Goal: Information Seeking & Learning: Learn about a topic

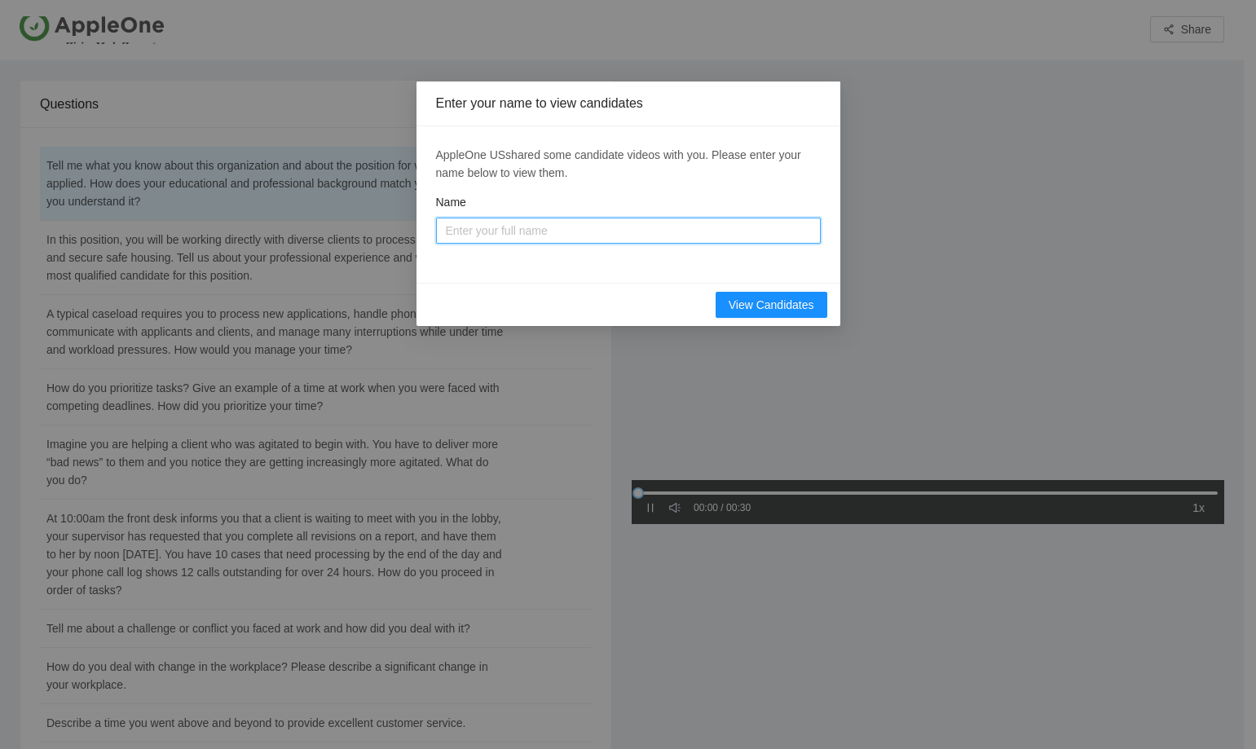
click at [529, 231] on input "Name" at bounding box center [628, 231] width 385 height 26
type input "Mai"
click at [444, 272] on div "AppleOne US shared some candidate videos with you. Please enter your name below…" at bounding box center [628, 204] width 424 height 156
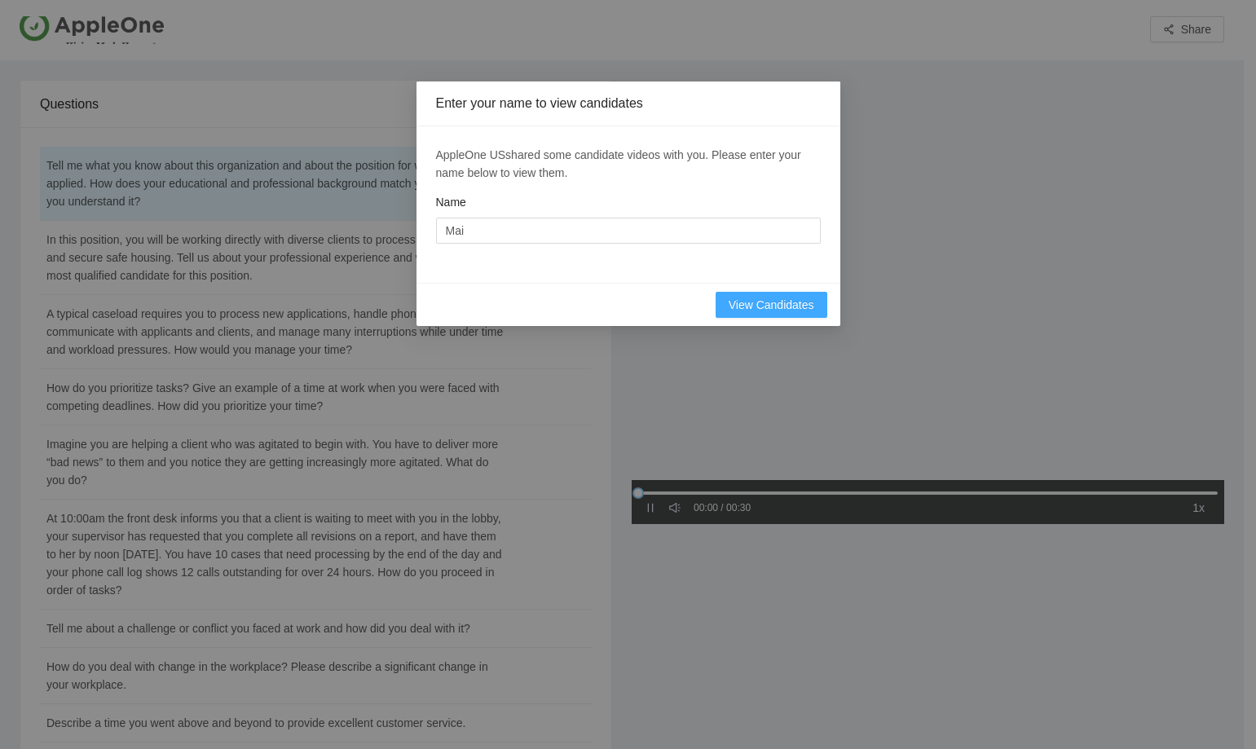
click at [743, 301] on span "View Candidates" at bounding box center [772, 305] width 86 height 18
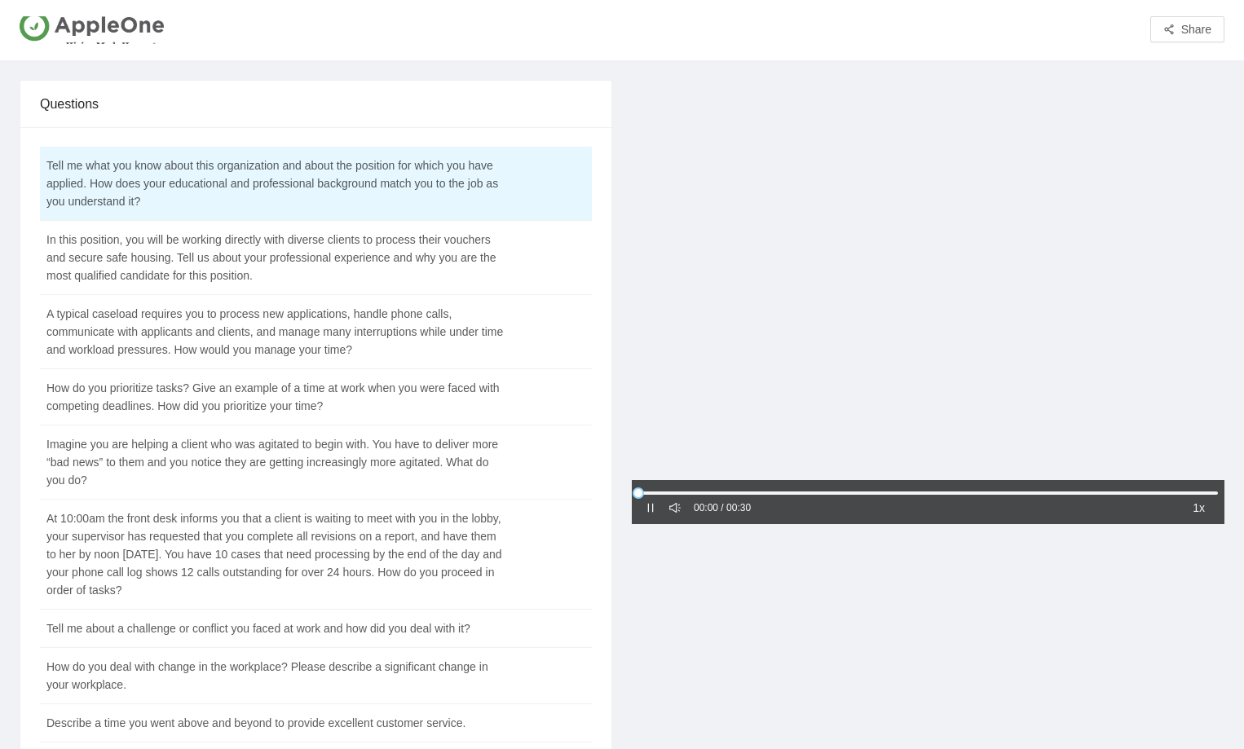
click at [778, 316] on div at bounding box center [928, 281] width 592 height 403
click at [648, 512] on icon "caret-right" at bounding box center [650, 507] width 11 height 11
click at [795, 361] on div at bounding box center [928, 281] width 592 height 403
click at [293, 253] on td "In this position, you will be working directly with diverse clients to process …" at bounding box center [275, 258] width 470 height 74
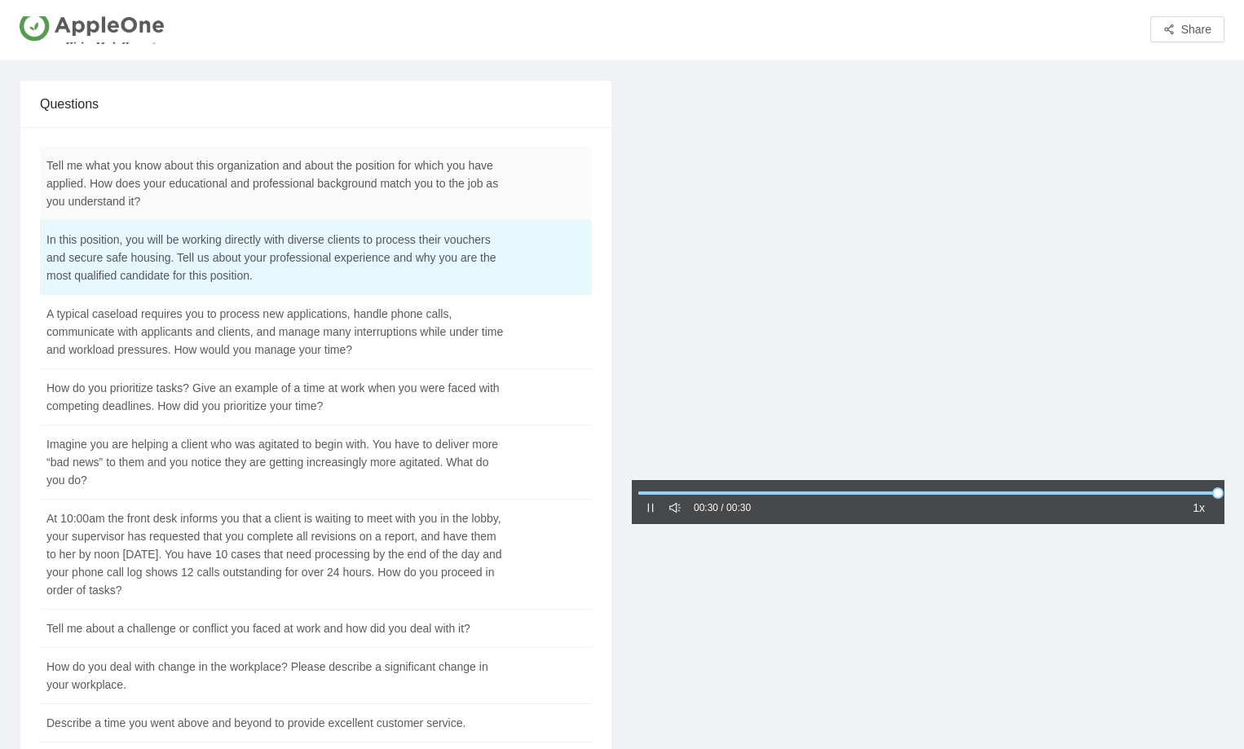
click at [356, 180] on td "Tell me what you know about this organization and about the position for which …" at bounding box center [275, 184] width 470 height 74
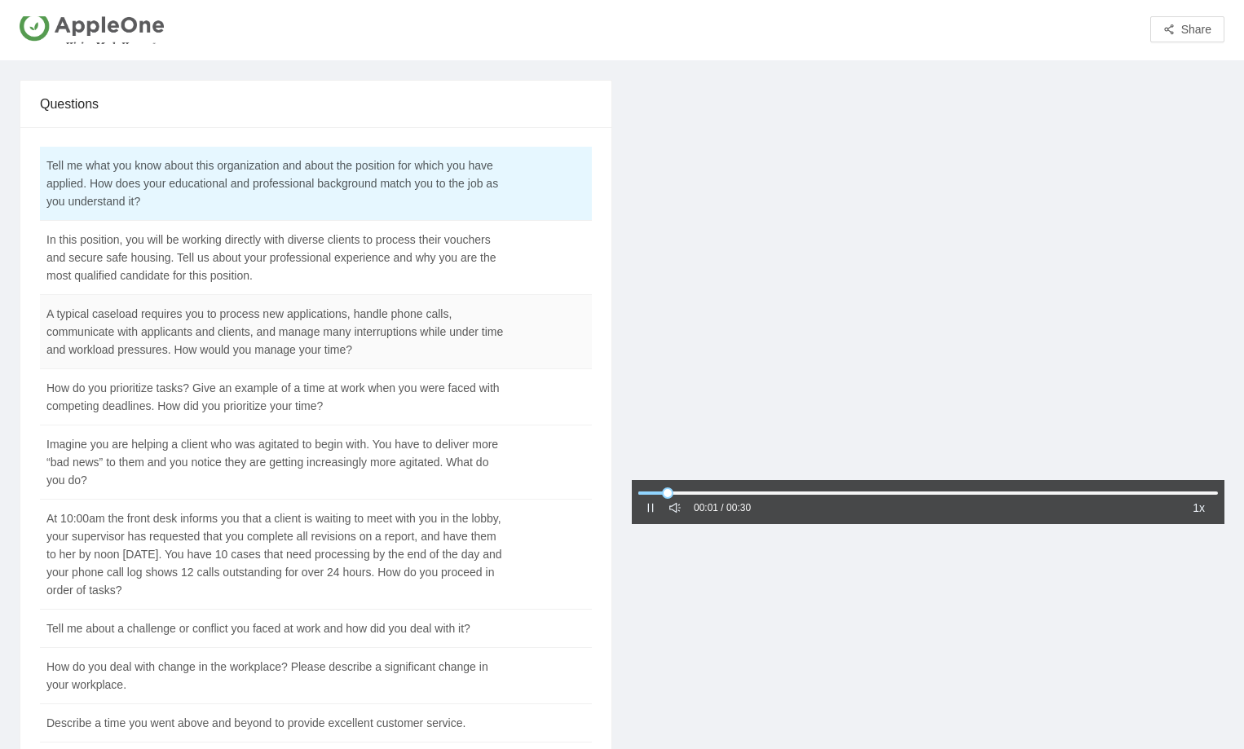
click at [391, 338] on td "A typical caseload requires you to process new applications, handle phone calls…" at bounding box center [275, 332] width 470 height 74
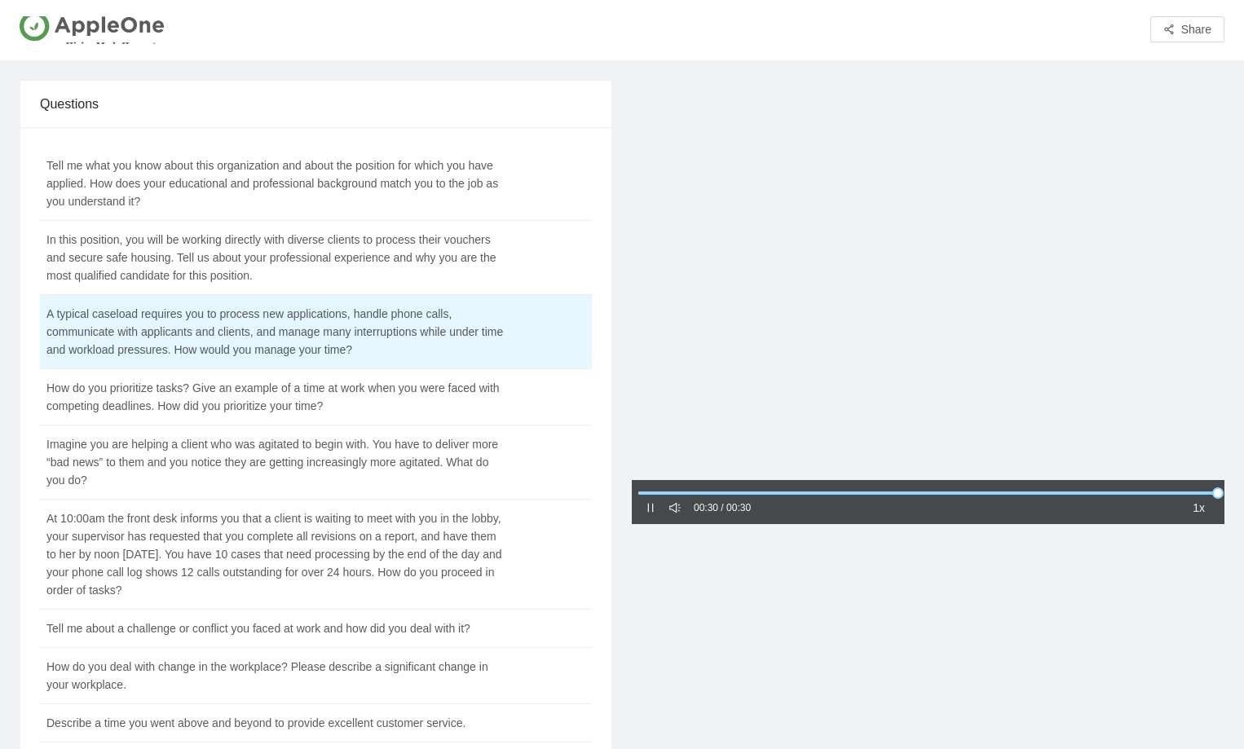
click at [858, 597] on div "00:30 / 00:30 1x" at bounding box center [928, 653] width 612 height 1146
click at [76, 394] on td "How do you prioritize tasks? Give an example of a time at work when you were fa…" at bounding box center [275, 397] width 470 height 56
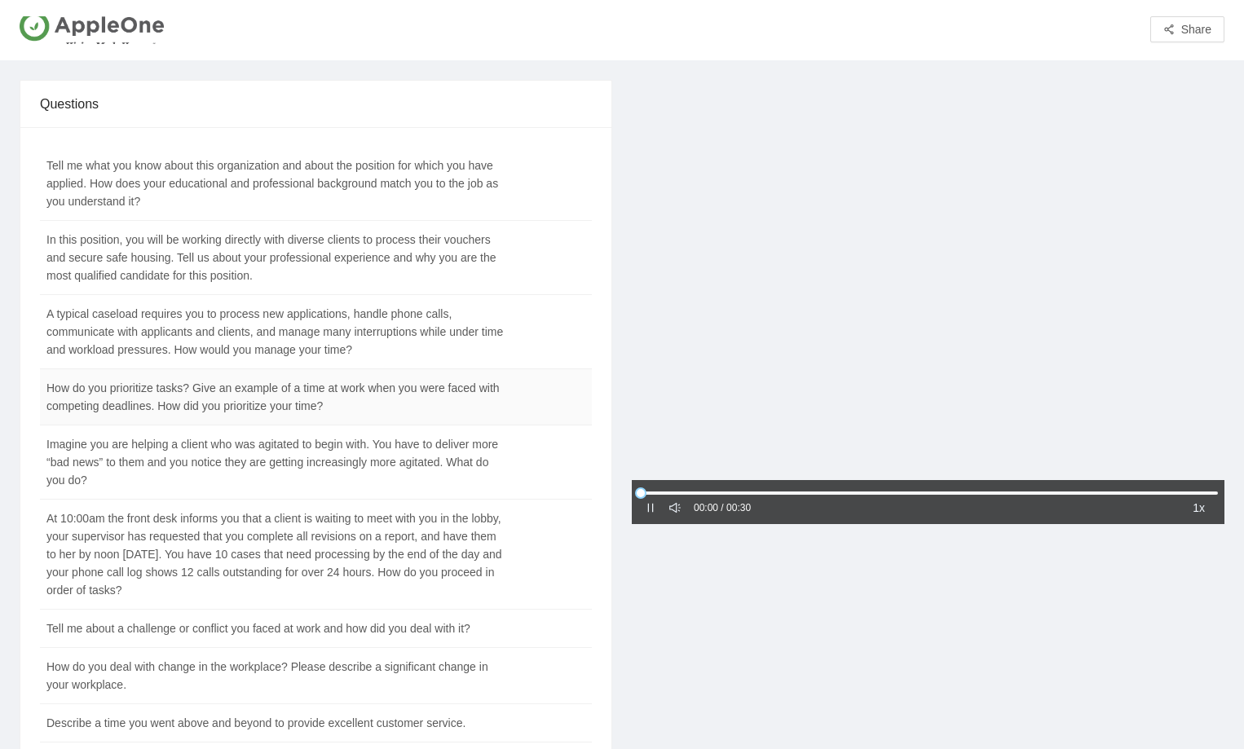
click at [309, 403] on td "How do you prioritize tasks? Give an example of a time at work when you were fa…" at bounding box center [275, 397] width 470 height 56
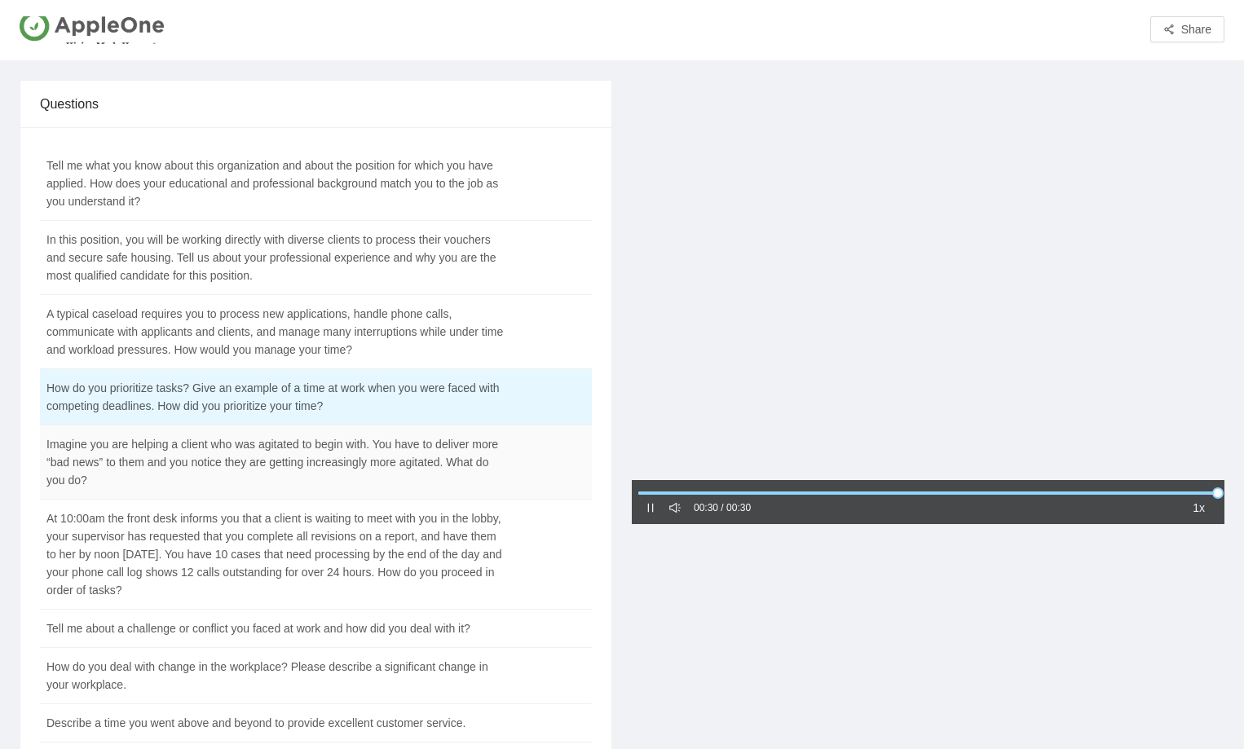
click at [112, 462] on td "Imagine you are helping a client who was agitated to begin with. You have to de…" at bounding box center [275, 462] width 470 height 74
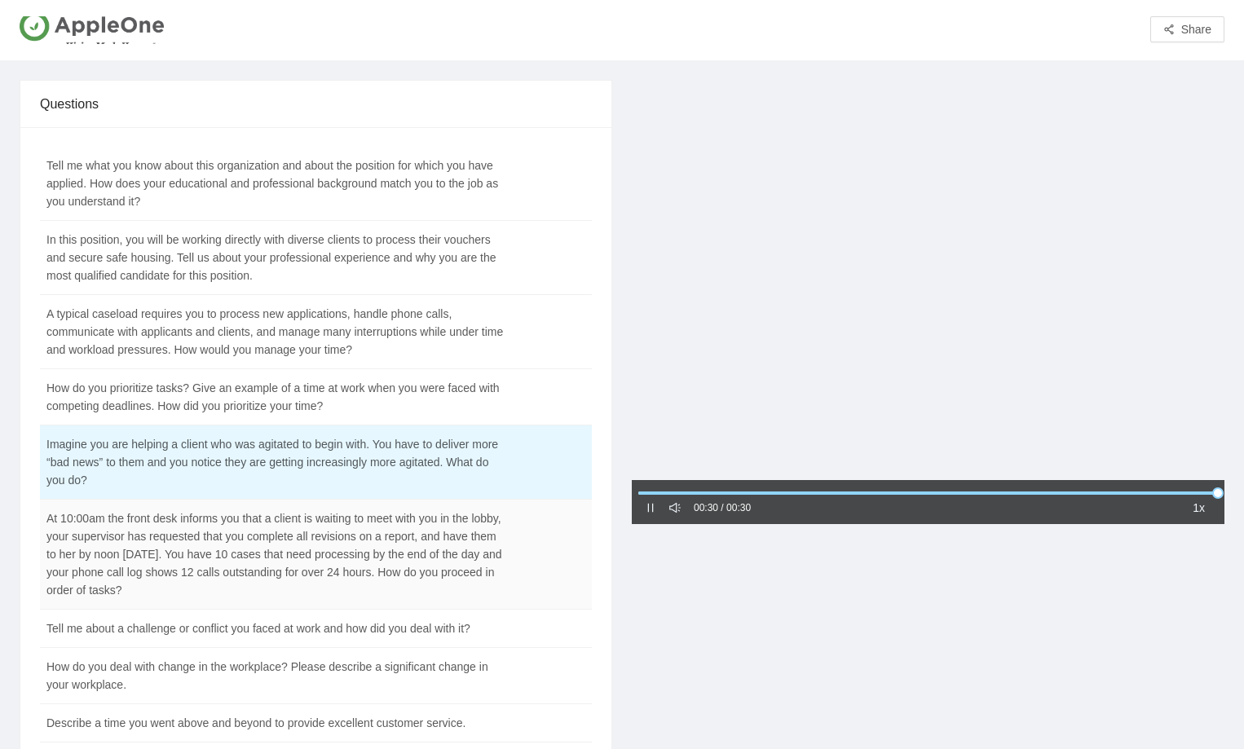
click at [86, 550] on td "At 10:00am the front desk informs you that a client is waiting to meet with you…" at bounding box center [275, 555] width 470 height 110
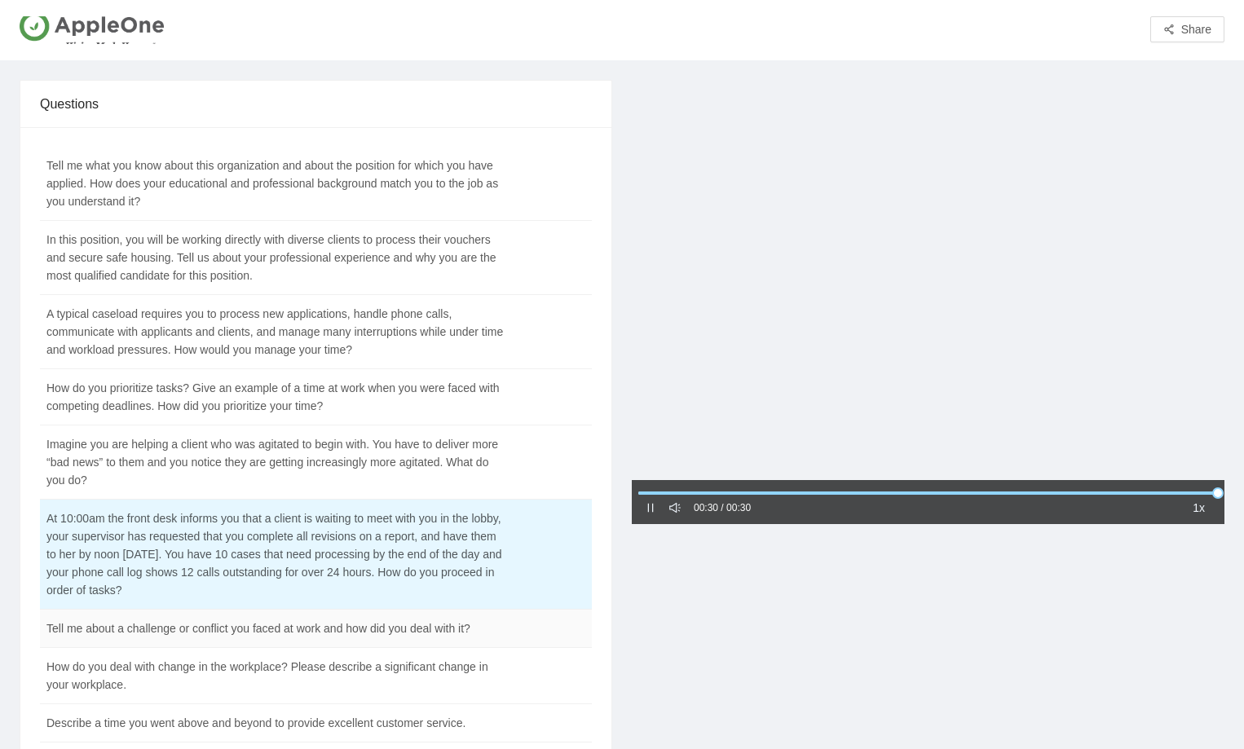
click at [147, 631] on td "Tell me about a challenge or conflict you faced at work and how did you deal wi…" at bounding box center [275, 629] width 470 height 38
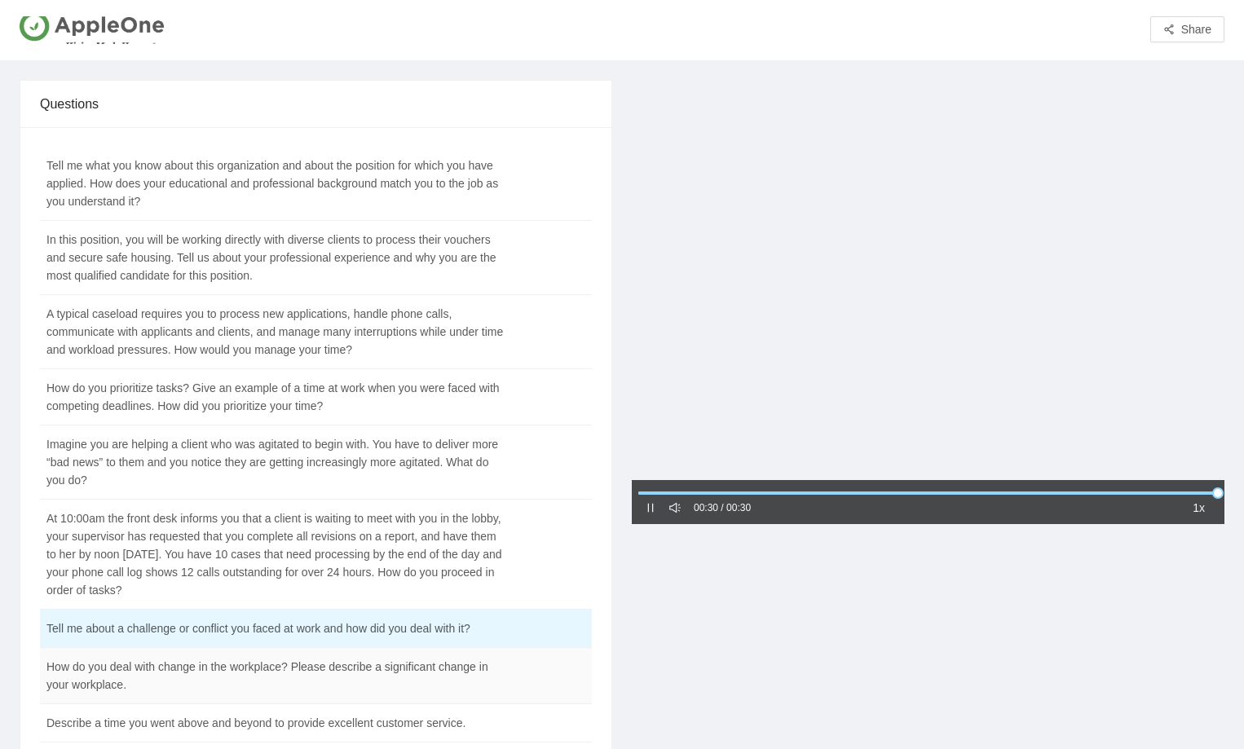
click at [268, 672] on td "How do you deal with change in the workplace? Please describe a significant cha…" at bounding box center [275, 676] width 470 height 56
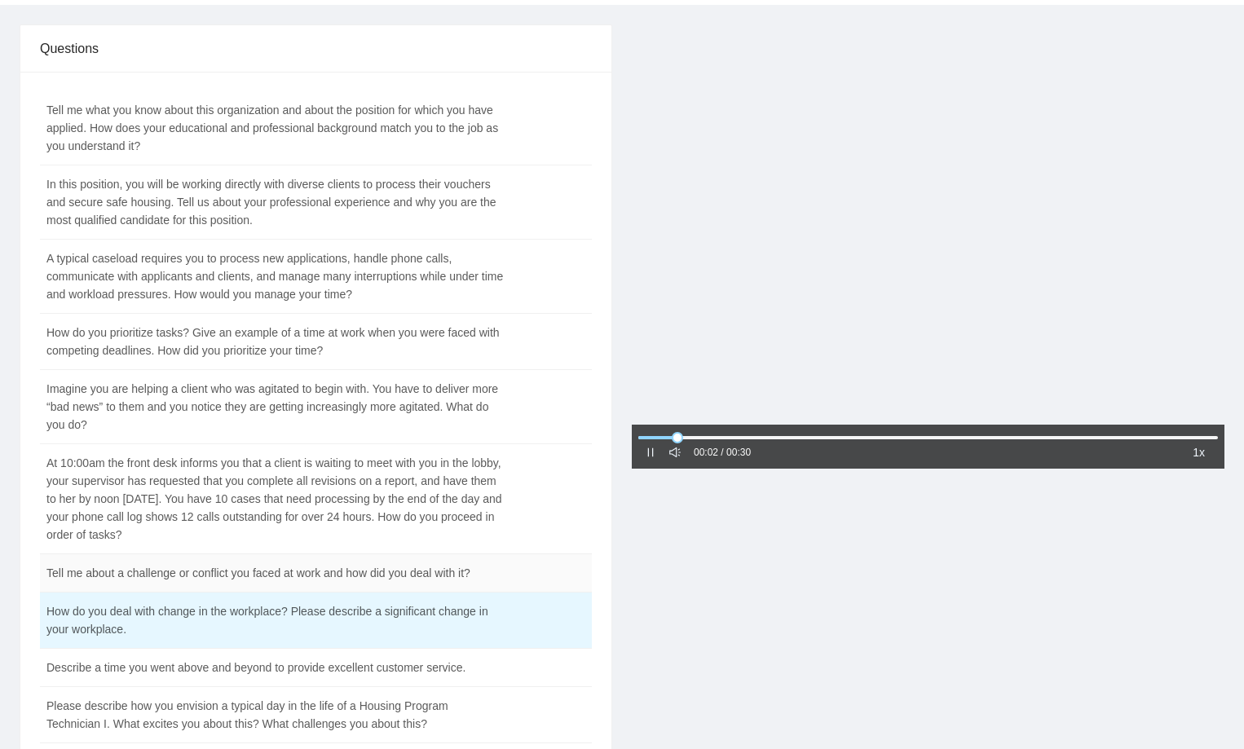
scroll to position [81, 0]
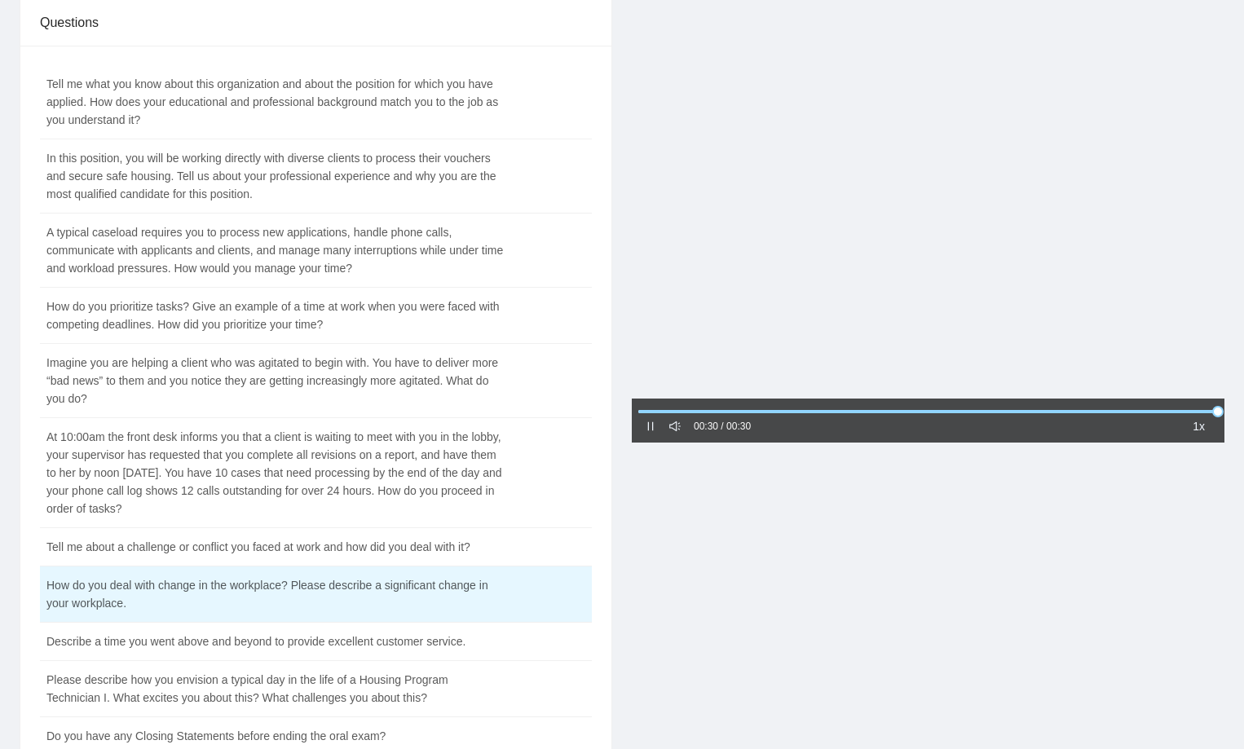
click at [931, 588] on div "00:30 / 00:30 1x" at bounding box center [928, 571] width 612 height 1146
click at [881, 572] on div "00:30 / 00:30 1x" at bounding box center [928, 571] width 612 height 1146
click at [764, 556] on div "00:30 / 00:30 1x" at bounding box center [928, 571] width 612 height 1146
click at [169, 644] on td "Describe a time you went above and beyond to provide excellent customer service." at bounding box center [275, 642] width 470 height 38
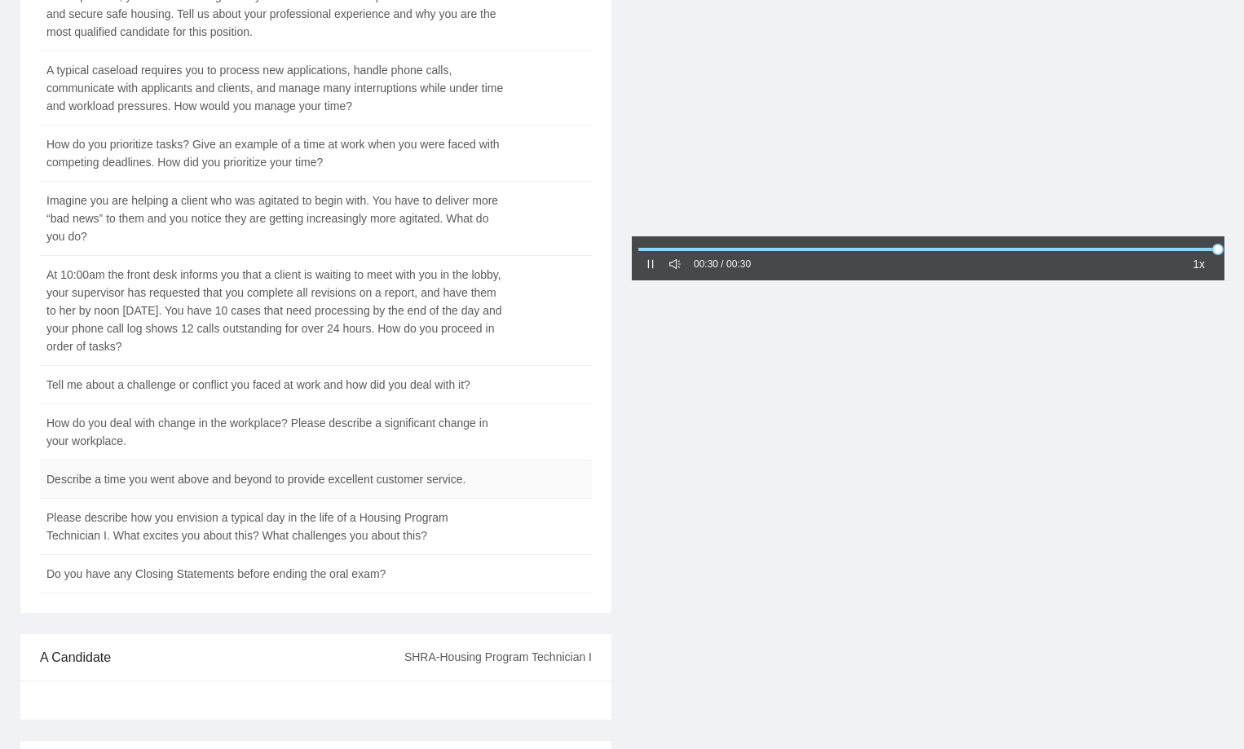
scroll to position [244, 0]
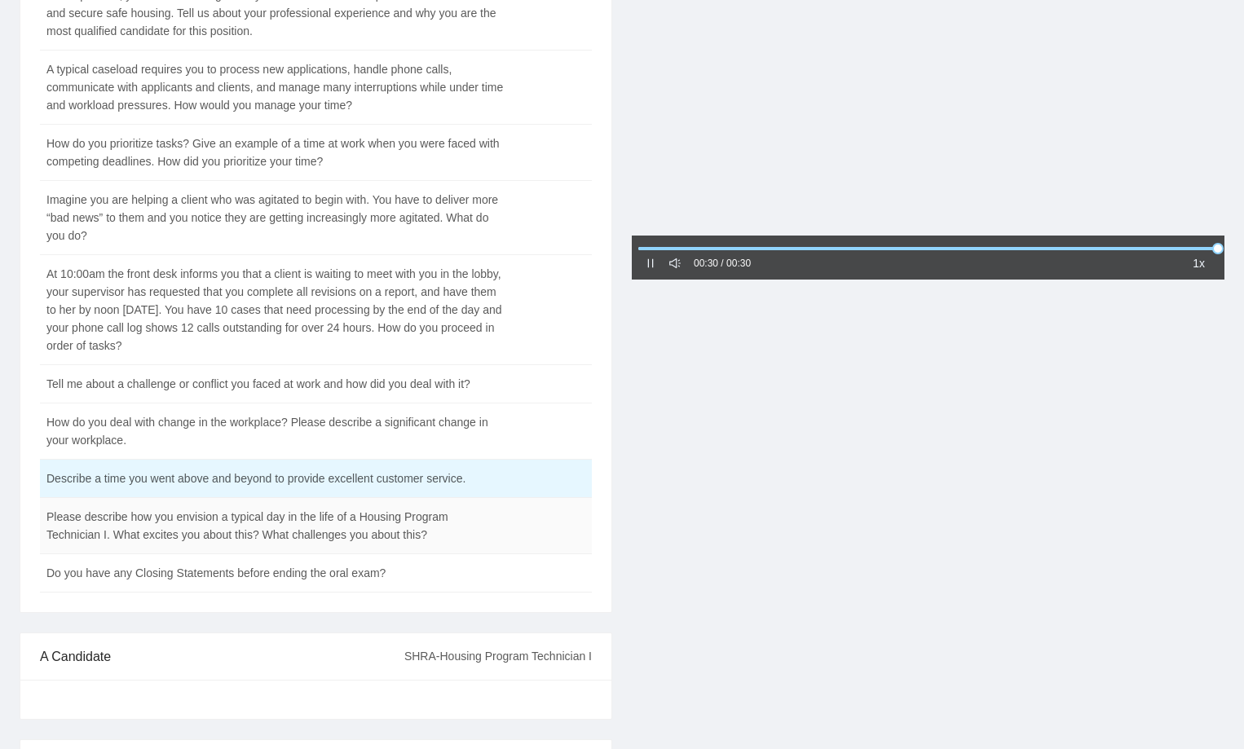
click at [59, 523] on td "Please describe how you envision a typical day in the life of a Housing Program…" at bounding box center [275, 526] width 470 height 56
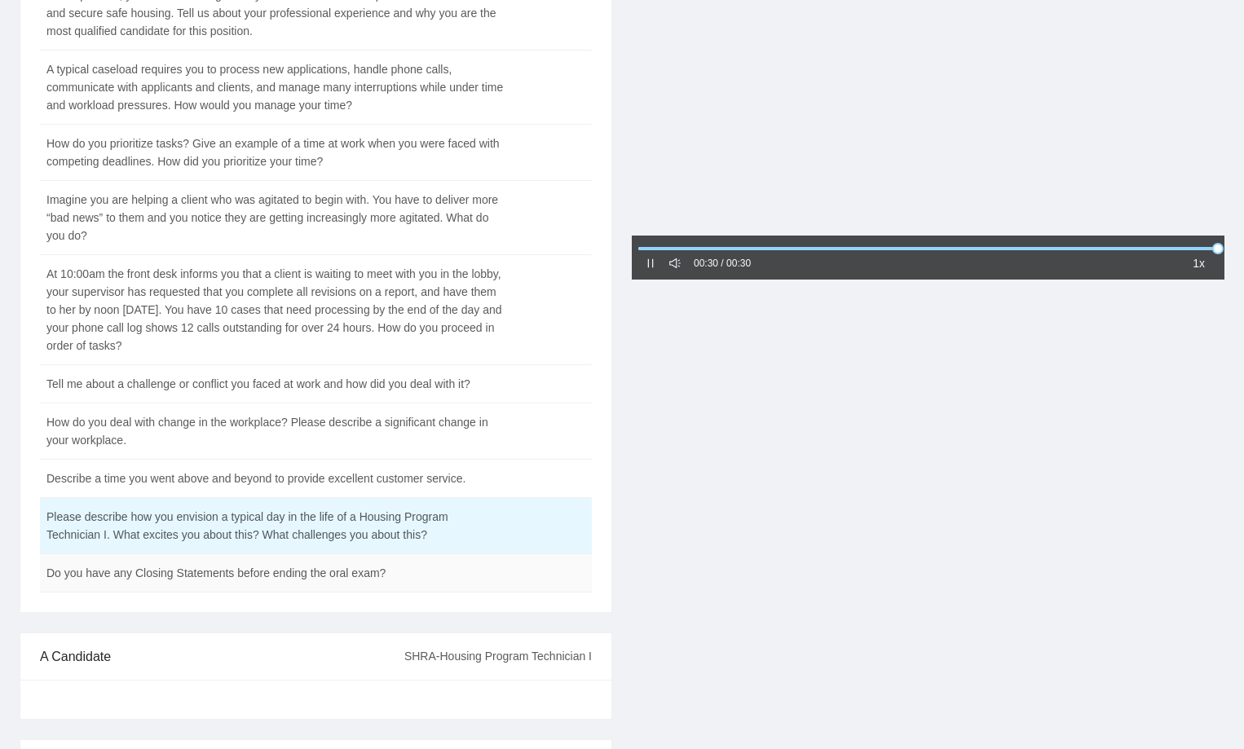
drag, startPoint x: 136, startPoint y: 575, endPoint x: 177, endPoint y: 591, distance: 43.6
click at [136, 575] on td "Do you have any Closing Statements before ending the oral exam?" at bounding box center [275, 573] width 470 height 38
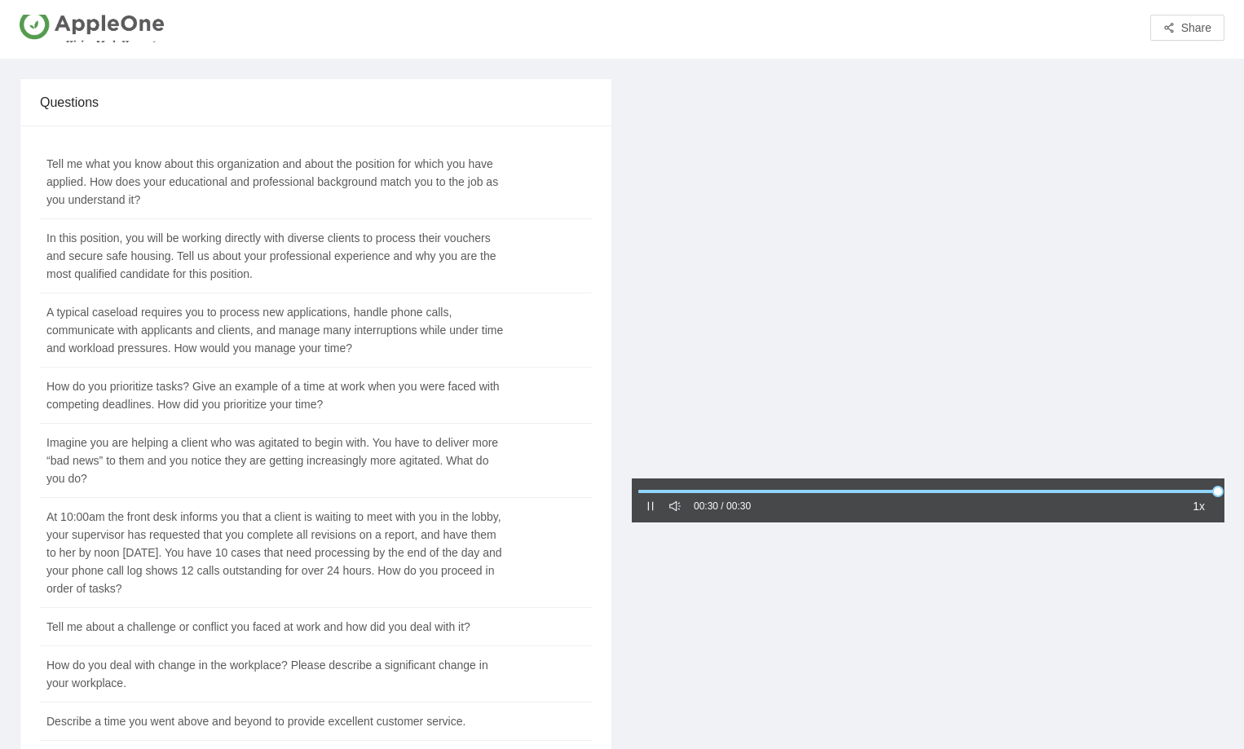
scroll to position [0, 0]
